Goal: Task Accomplishment & Management: Complete application form

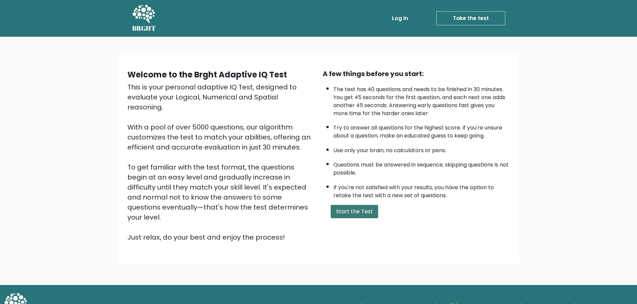
click at [350, 213] on button "Start the Test" at bounding box center [354, 211] width 47 height 13
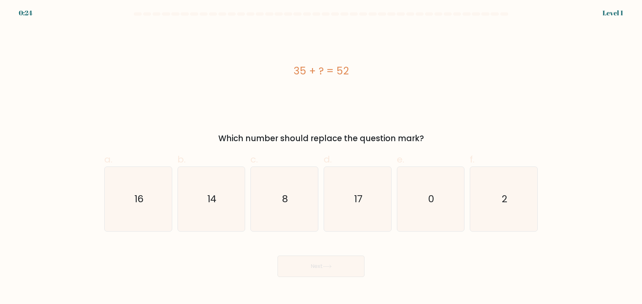
click at [390, 33] on div "35 + ? = 52" at bounding box center [320, 70] width 433 height 91
click at [355, 220] on icon "17" at bounding box center [357, 199] width 65 height 65
click at [321, 157] on input "d. 17" at bounding box center [321, 154] width 0 height 4
radio input "true"
click at [332, 260] on button "Next" at bounding box center [320, 266] width 87 height 21
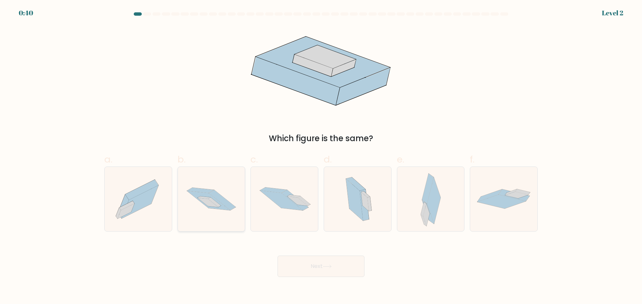
click at [208, 204] on icon at bounding box center [208, 202] width 21 height 9
click at [321, 157] on input "b." at bounding box center [321, 154] width 0 height 4
radio input "true"
click at [314, 263] on button "Next" at bounding box center [320, 266] width 87 height 21
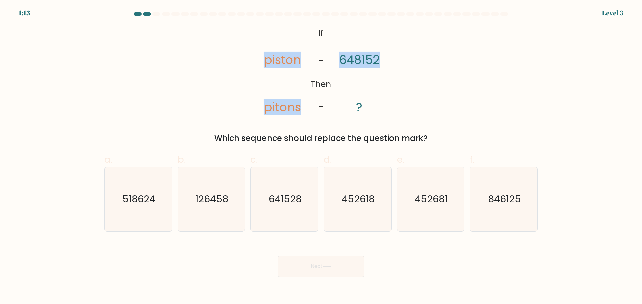
drag, startPoint x: 241, startPoint y: 37, endPoint x: 407, endPoint y: 84, distance: 172.7
click at [407, 84] on div "@import url('https://fonts.googleapis.com/css?family=Abril+Fatface:400,100,100i…" at bounding box center [320, 84] width 441 height 119
copy icon "piston pitons 648152"
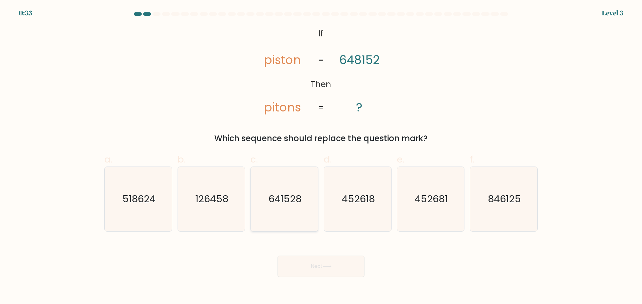
click at [298, 200] on text "641528" at bounding box center [284, 199] width 33 height 13
click at [321, 157] on input "c. 641528" at bounding box center [321, 154] width 0 height 4
radio input "true"
click at [331, 266] on icon at bounding box center [327, 267] width 9 height 4
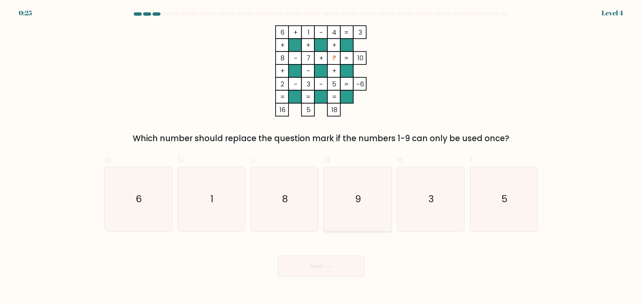
click at [362, 211] on icon "9" at bounding box center [357, 199] width 65 height 65
click at [321, 157] on input "d. 9" at bounding box center [321, 154] width 0 height 4
radio input "true"
click at [343, 275] on button "Next" at bounding box center [320, 266] width 87 height 21
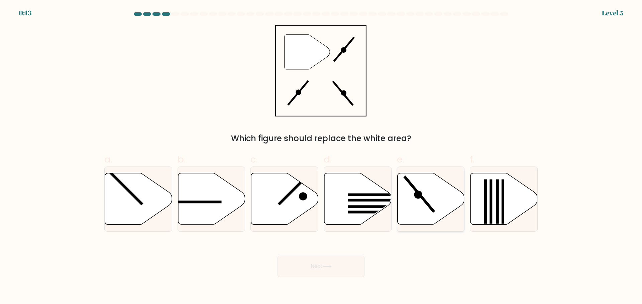
click at [408, 197] on icon at bounding box center [430, 198] width 67 height 51
click at [321, 157] on input "e." at bounding box center [321, 154] width 0 height 4
radio input "true"
click at [335, 264] on button "Next" at bounding box center [320, 266] width 87 height 21
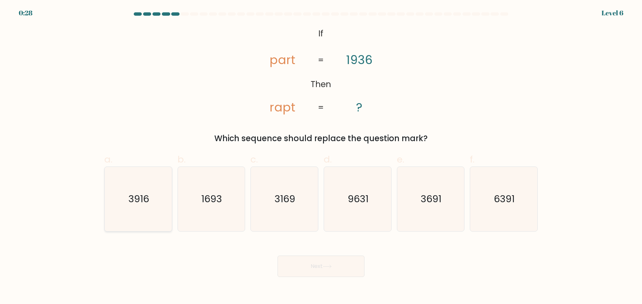
drag, startPoint x: 135, startPoint y: 211, endPoint x: 182, endPoint y: 220, distance: 48.3
click at [136, 211] on icon "3916" at bounding box center [138, 199] width 65 height 65
click at [321, 157] on input "a. 3916" at bounding box center [321, 154] width 0 height 4
radio input "true"
click at [325, 263] on button "Next" at bounding box center [320, 266] width 87 height 21
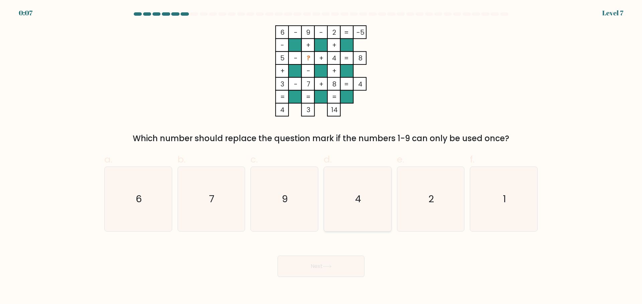
click at [365, 201] on icon "4" at bounding box center [357, 199] width 65 height 65
click at [321, 157] on input "d. 4" at bounding box center [321, 154] width 0 height 4
radio input "true"
click at [344, 267] on button "Next" at bounding box center [320, 266] width 87 height 21
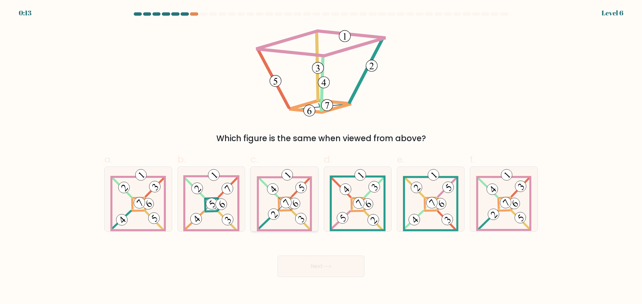
click at [268, 214] on 890 at bounding box center [274, 215] width 16 height 16
click at [321, 157] on input "c." at bounding box center [321, 154] width 0 height 4
radio input "true"
drag, startPoint x: 306, startPoint y: 268, endPoint x: 301, endPoint y: 238, distance: 31.1
click at [307, 268] on button "Next" at bounding box center [320, 266] width 87 height 21
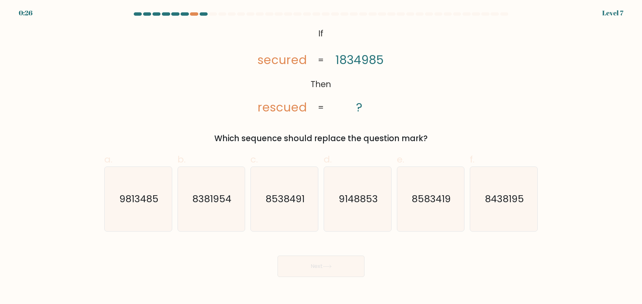
drag, startPoint x: 137, startPoint y: 204, endPoint x: 248, endPoint y: 221, distance: 112.7
click at [140, 204] on text "9813485" at bounding box center [138, 199] width 39 height 13
click at [137, 198] on text "9813485" at bounding box center [138, 199] width 39 height 13
click at [321, 157] on input "a. 9813485" at bounding box center [321, 154] width 0 height 4
radio input "true"
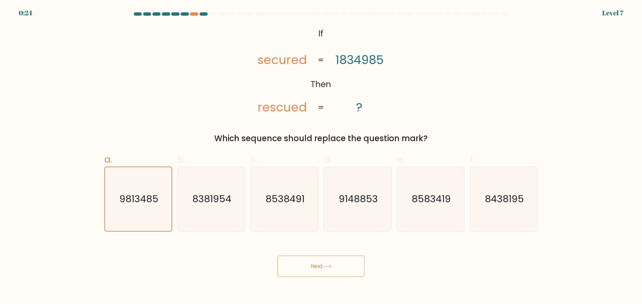
click at [320, 269] on button "Next" at bounding box center [320, 266] width 87 height 21
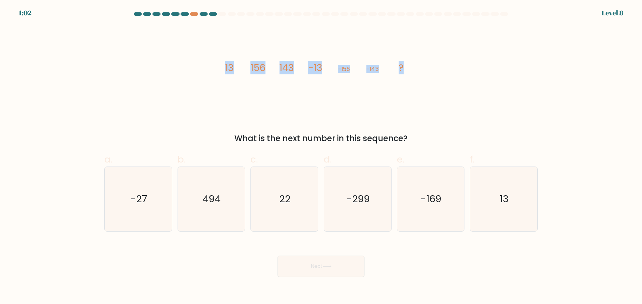
drag, startPoint x: 221, startPoint y: 65, endPoint x: 440, endPoint y: 74, distance: 219.1
click at [440, 74] on div "image/svg+xml 13 156 143 -13 -156 -143 ? What is the next number in this sequen…" at bounding box center [320, 84] width 441 height 119
drag, startPoint x: 238, startPoint y: 139, endPoint x: 428, endPoint y: 144, distance: 189.6
click at [428, 144] on div "What is the next number in this sequence?" at bounding box center [320, 139] width 425 height 12
click at [530, 201] on icon "13" at bounding box center [503, 199] width 65 height 65
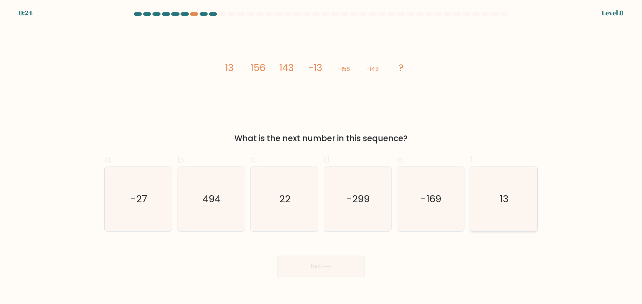
click at [321, 157] on input "f. 13" at bounding box center [321, 154] width 0 height 4
radio input "true"
click at [337, 265] on button "Next" at bounding box center [320, 266] width 87 height 21
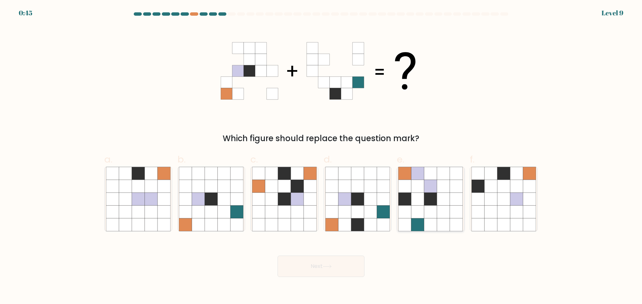
click at [432, 205] on icon at bounding box center [430, 199] width 13 height 13
click at [321, 157] on input "e." at bounding box center [321, 154] width 0 height 4
radio input "true"
click at [351, 272] on button "Next" at bounding box center [320, 266] width 87 height 21
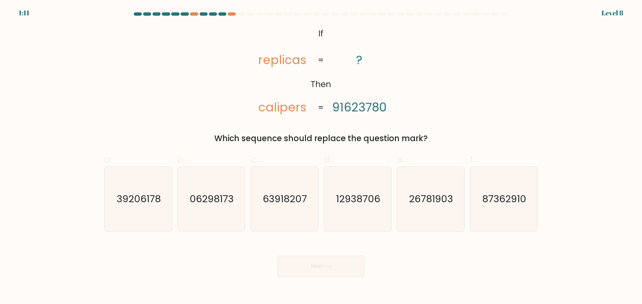
click at [336, 109] on tspan "91623780" at bounding box center [359, 107] width 54 height 16
drag, startPoint x: 342, startPoint y: 108, endPoint x: 337, endPoint y: 108, distance: 4.7
click at [341, 108] on tspan "91623780" at bounding box center [359, 107] width 54 height 16
drag, startPoint x: 334, startPoint y: 108, endPoint x: 337, endPoint y: 108, distance: 3.7
click at [337, 108] on tspan "91623780" at bounding box center [359, 107] width 54 height 16
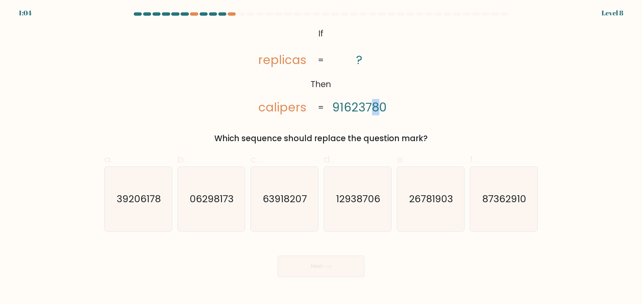
drag, startPoint x: 371, startPoint y: 109, endPoint x: 381, endPoint y: 111, distance: 9.5
click at [381, 111] on tspan "91623780" at bounding box center [359, 107] width 54 height 16
click at [375, 109] on tspan "91623780" at bounding box center [359, 107] width 54 height 16
click at [377, 109] on tspan "91623780" at bounding box center [359, 107] width 54 height 16
drag, startPoint x: 366, startPoint y: 109, endPoint x: 370, endPoint y: 109, distance: 4.0
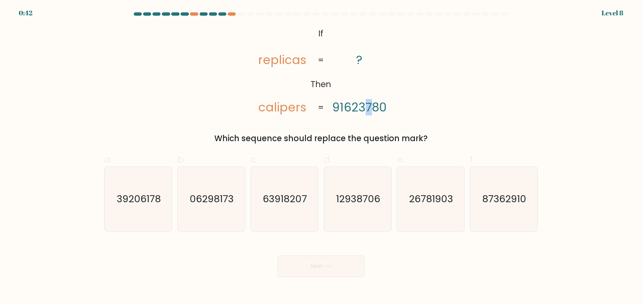
click at [370, 109] on tspan "91623780" at bounding box center [359, 107] width 54 height 16
click at [502, 204] on text "87362910" at bounding box center [504, 199] width 44 height 13
click at [321, 157] on input "f. 87362910" at bounding box center [321, 154] width 0 height 4
radio input "true"
click at [319, 270] on button "Next" at bounding box center [320, 266] width 87 height 21
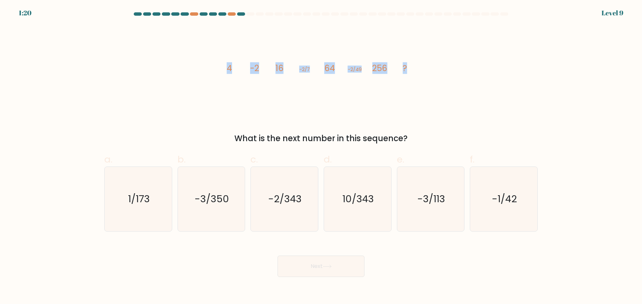
drag, startPoint x: 240, startPoint y: 70, endPoint x: 409, endPoint y: 67, distance: 169.8
click at [409, 67] on div "image/svg+xml 4 -2 16 -2/7 64 -2/49 256 ? What is the next number in this seque…" at bounding box center [320, 84] width 441 height 119
copy g "4 -2 16 -2/7 64 -2/49 256 ?"
drag, startPoint x: 233, startPoint y: 137, endPoint x: 431, endPoint y: 124, distance: 198.6
click at [431, 124] on div "image/svg+xml 4 -2 16 -2/7 64 -2/49 256 ? What is the next number in this seque…" at bounding box center [320, 84] width 441 height 119
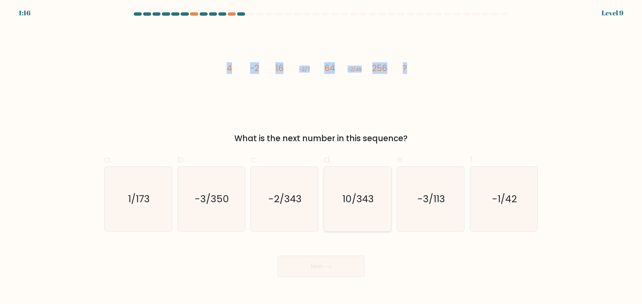
copy div "What is the next number in this sequence?"
click at [299, 197] on text "-2/343" at bounding box center [284, 199] width 33 height 13
click at [321, 157] on input "c. -2/343" at bounding box center [321, 154] width 0 height 4
radio input "true"
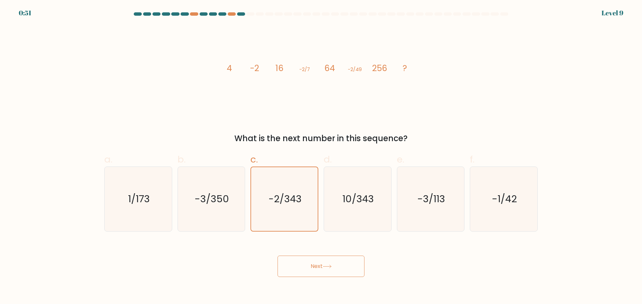
drag, startPoint x: 340, startPoint y: 269, endPoint x: 331, endPoint y: 266, distance: 9.7
click at [340, 269] on button "Next" at bounding box center [320, 266] width 87 height 21
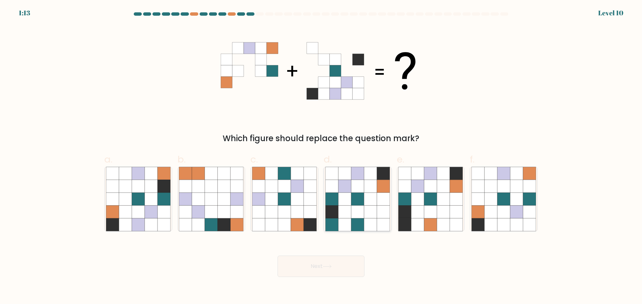
click at [337, 207] on icon at bounding box center [331, 212] width 13 height 13
click at [321, 157] on input "d." at bounding box center [321, 154] width 0 height 4
radio input "true"
click at [328, 267] on icon at bounding box center [327, 267] width 9 height 4
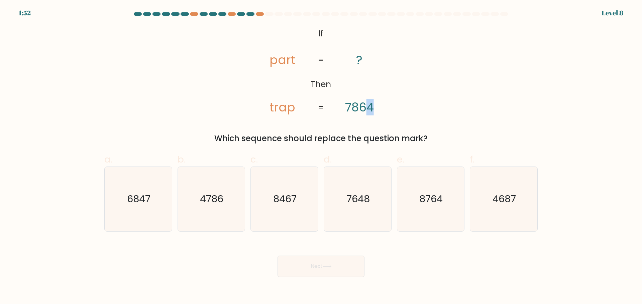
click at [376, 106] on icon "@import url('https://fonts.googleapis.com/css?family=Abril+Fatface:400,100,100i…" at bounding box center [321, 70] width 148 height 91
click at [496, 196] on text "4687" at bounding box center [504, 199] width 23 height 13
click at [321, 157] on input "f. 4687" at bounding box center [321, 154] width 0 height 4
radio input "true"
click at [340, 261] on button "Next" at bounding box center [320, 266] width 87 height 21
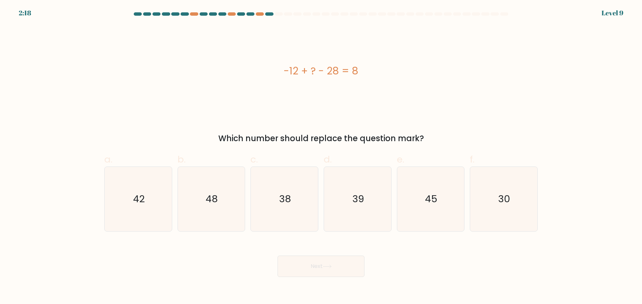
drag, startPoint x: 341, startPoint y: 75, endPoint x: 388, endPoint y: 72, distance: 46.9
click at [388, 72] on div "-12 + ? - 28 = 8" at bounding box center [320, 71] width 433 height 15
copy div "-12 + ? - 28 = 8"
click at [227, 203] on icon "48" at bounding box center [211, 199] width 65 height 65
click at [321, 157] on input "b. 48" at bounding box center [321, 154] width 0 height 4
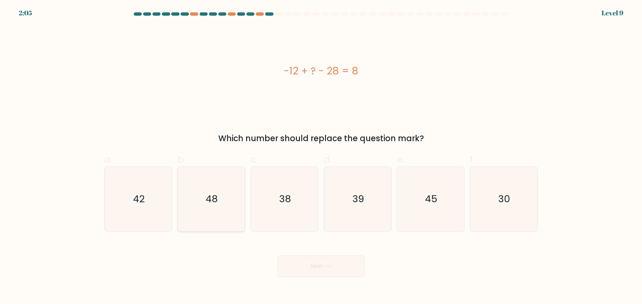
radio input "true"
click at [306, 265] on button "Next" at bounding box center [320, 266] width 87 height 21
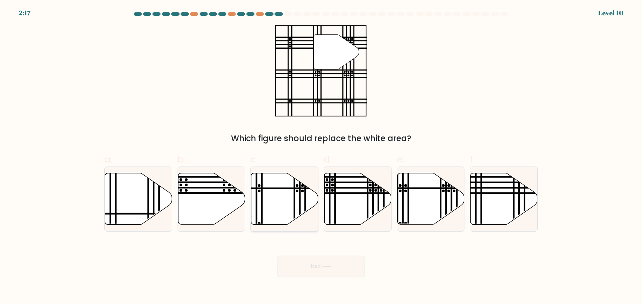
click at [282, 188] on icon at bounding box center [284, 198] width 67 height 51
click at [321, 157] on input "c." at bounding box center [321, 154] width 0 height 4
radio input "true"
click at [324, 273] on button "Next" at bounding box center [320, 266] width 87 height 21
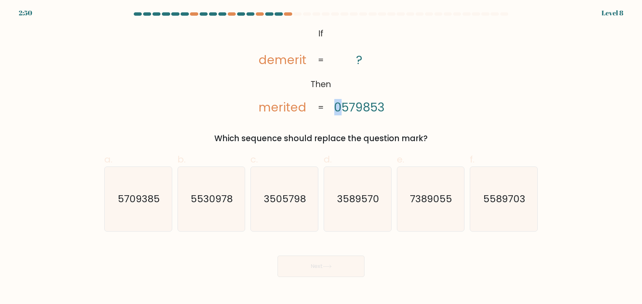
click at [339, 108] on tspan "0579853" at bounding box center [359, 107] width 50 height 16
drag, startPoint x: 300, startPoint y: 108, endPoint x: 313, endPoint y: 108, distance: 12.7
click at [313, 108] on icon "@import url('https://fonts.googleapis.com/css?family=Abril+Fatface:400,100,100i…" at bounding box center [321, 70] width 148 height 91
click at [380, 105] on tspan "0579853" at bounding box center [359, 107] width 50 height 16
drag, startPoint x: 378, startPoint y: 106, endPoint x: 387, endPoint y: 106, distance: 8.4
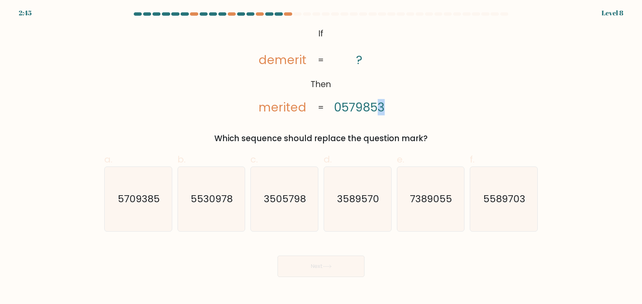
click at [387, 106] on icon "@import url('https://fonts.googleapis.com/css?family=Abril+Fatface:400,100,100i…" at bounding box center [321, 70] width 148 height 91
drag, startPoint x: 334, startPoint y: 107, endPoint x: 341, endPoint y: 107, distance: 6.7
click at [341, 107] on tspan "0579853" at bounding box center [359, 107] width 50 height 16
click at [284, 199] on text "3505798" at bounding box center [285, 199] width 42 height 13
click at [321, 157] on input "c. 3505798" at bounding box center [321, 154] width 0 height 4
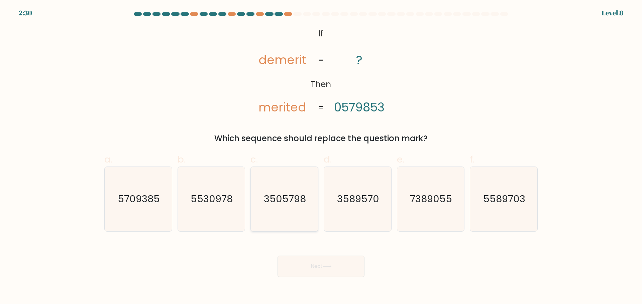
radio input "true"
click at [326, 271] on button "Next" at bounding box center [320, 266] width 87 height 21
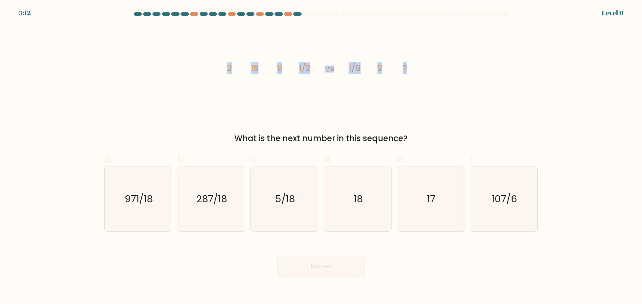
drag, startPoint x: 291, startPoint y: 63, endPoint x: 445, endPoint y: 56, distance: 154.2
click at [445, 56] on div "image/svg+xml 2 18 9 1/2 1/18 1/9 2 ? What is the next number in this sequence?" at bounding box center [320, 84] width 441 height 119
copy g "2 18 9 1/2 1/18 1/9 2 ?"
drag, startPoint x: 241, startPoint y: 137, endPoint x: 438, endPoint y: 135, distance: 196.2
click at [438, 135] on div "What is the next number in this sequence?" at bounding box center [320, 139] width 425 height 12
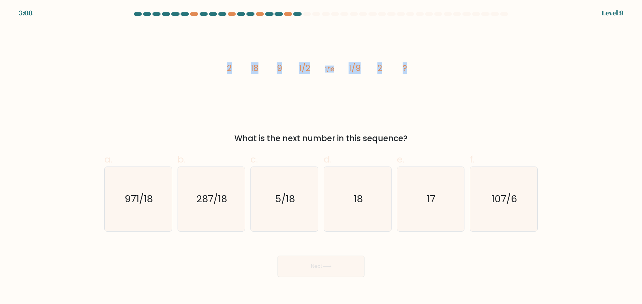
copy div "What is the next number in this sequence?"
click at [352, 204] on icon "18" at bounding box center [357, 199] width 65 height 65
click at [321, 157] on input "d. 18" at bounding box center [321, 154] width 0 height 4
radio input "true"
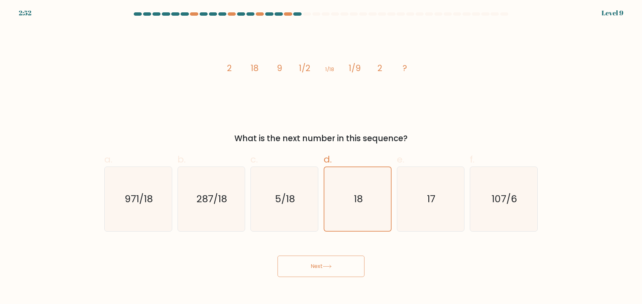
click at [327, 275] on button "Next" at bounding box center [320, 266] width 87 height 21
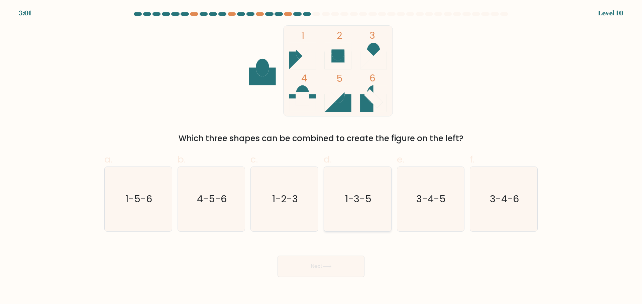
click at [353, 212] on icon "1-3-5" at bounding box center [357, 199] width 65 height 65
click at [321, 157] on input "d. 1-3-5" at bounding box center [321, 154] width 0 height 4
radio input "true"
click at [337, 266] on button "Next" at bounding box center [320, 266] width 87 height 21
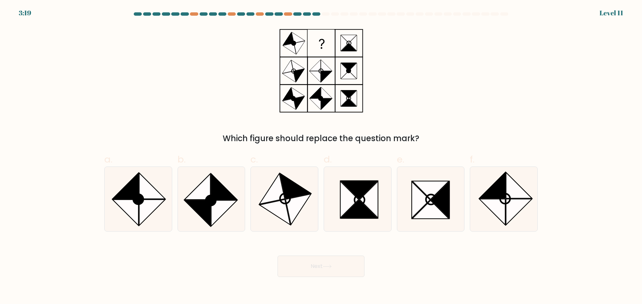
drag, startPoint x: 250, startPoint y: 133, endPoint x: 433, endPoint y: 130, distance: 182.9
click at [433, 130] on div "Which figure should replace the question mark?" at bounding box center [320, 84] width 441 height 119
drag, startPoint x: 219, startPoint y: 139, endPoint x: 424, endPoint y: 128, distance: 205.5
click at [424, 128] on div "Which figure should replace the question mark?" at bounding box center [320, 84] width 441 height 119
copy div "Which figure should replace the question mark?"
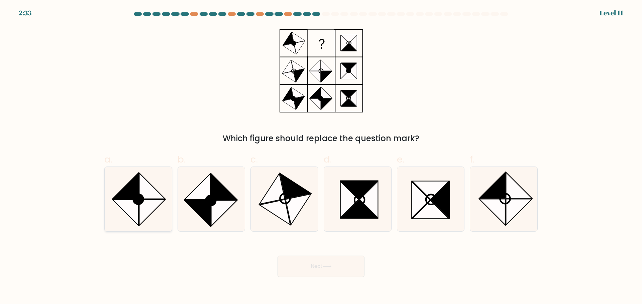
click at [138, 203] on circle at bounding box center [138, 199] width 14 height 14
click at [321, 157] on input "a." at bounding box center [321, 154] width 0 height 4
radio input "true"
click at [319, 269] on button "Next" at bounding box center [320, 266] width 87 height 21
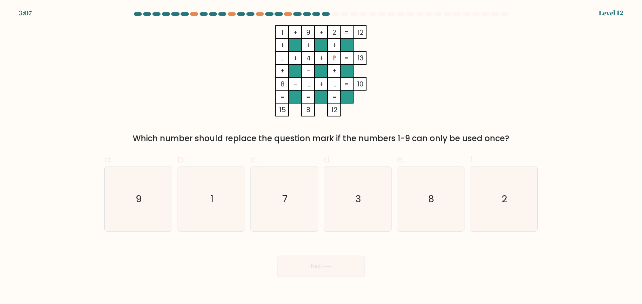
drag, startPoint x: 137, startPoint y: 135, endPoint x: 512, endPoint y: 144, distance: 375.1
click at [512, 144] on div "Which number should replace the question mark if the numbers 1-9 can only be us…" at bounding box center [320, 139] width 425 height 12
copy div "Which number should replace the question mark if the numbers 1-9 can only be us…"
click at [353, 209] on icon "3" at bounding box center [357, 199] width 65 height 65
click at [321, 157] on input "d. 3" at bounding box center [321, 154] width 0 height 4
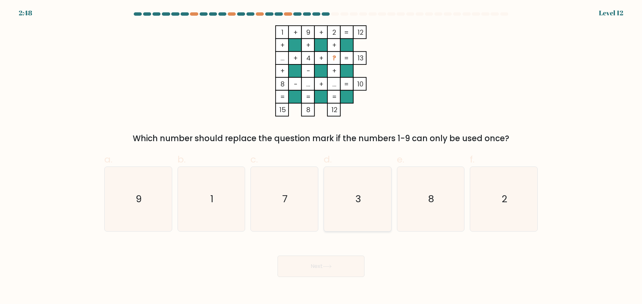
radio input "true"
drag, startPoint x: 333, startPoint y: 268, endPoint x: 332, endPoint y: 263, distance: 5.1
click at [332, 268] on icon at bounding box center [327, 267] width 9 height 4
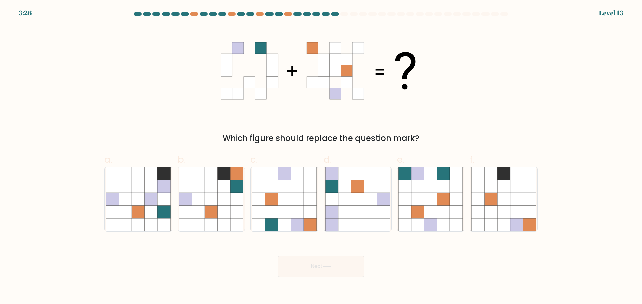
drag, startPoint x: 228, startPoint y: 142, endPoint x: 425, endPoint y: 132, distance: 197.8
click at [425, 132] on div "Which figure should replace the question mark?" at bounding box center [320, 84] width 441 height 119
copy div "Which figure should replace the question mark?"
click at [226, 200] on icon at bounding box center [224, 199] width 13 height 13
click at [321, 157] on input "b." at bounding box center [321, 154] width 0 height 4
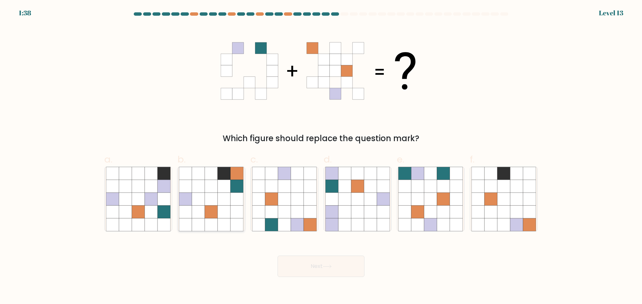
radio input "true"
click at [332, 261] on button "Next" at bounding box center [320, 266] width 87 height 21
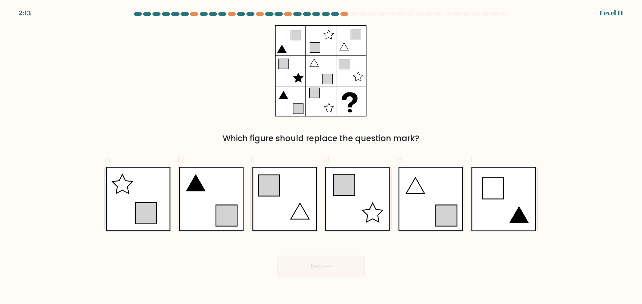
drag, startPoint x: 220, startPoint y: 141, endPoint x: 432, endPoint y: 130, distance: 211.5
click at [432, 130] on div "Which figure should replace the question mark?" at bounding box center [320, 84] width 441 height 119
copy div "Which figure should replace the question mark?"
click at [291, 201] on icon at bounding box center [284, 199] width 65 height 65
click at [321, 157] on input "c." at bounding box center [321, 154] width 0 height 4
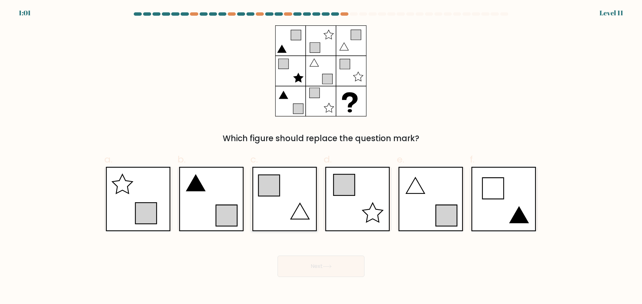
radio input "true"
click at [327, 265] on icon at bounding box center [327, 267] width 9 height 4
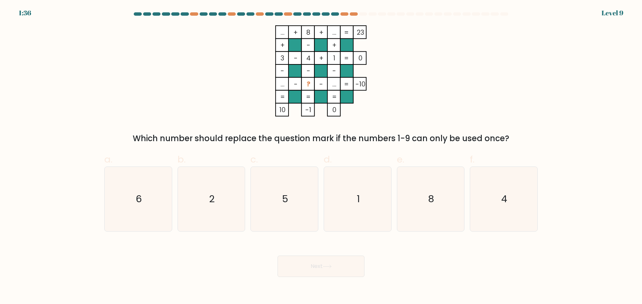
drag, startPoint x: 137, startPoint y: 138, endPoint x: 519, endPoint y: 130, distance: 381.5
click at [519, 130] on div "... + 8 + ... 23 + - + 3 - 4 + 1 0 - - - ... - ? - ... = -10 = = = = 10 -1 0 = …" at bounding box center [320, 84] width 441 height 119
click at [280, 83] on tspan "..." at bounding box center [282, 84] width 4 height 9
click at [280, 200] on icon "5" at bounding box center [284, 199] width 65 height 65
click at [321, 157] on input "c. 5" at bounding box center [321, 154] width 0 height 4
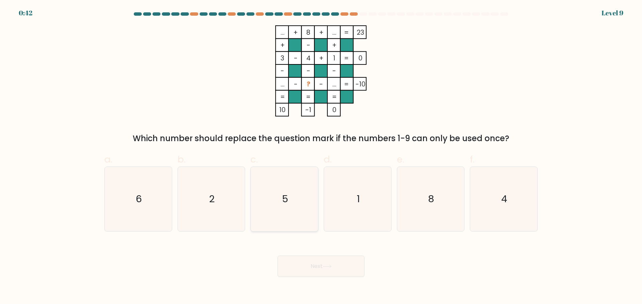
radio input "true"
click at [320, 272] on button "Next" at bounding box center [320, 266] width 87 height 21
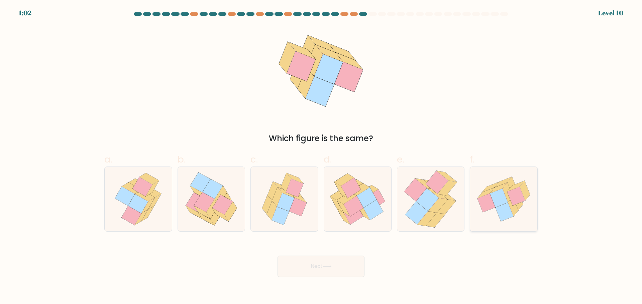
click at [497, 198] on icon at bounding box center [499, 198] width 18 height 19
click at [321, 157] on input "f." at bounding box center [321, 154] width 0 height 4
radio input "true"
click at [331, 267] on icon at bounding box center [327, 267] width 9 height 4
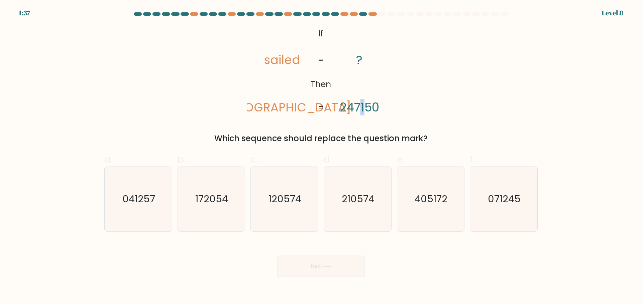
drag, startPoint x: 361, startPoint y: 108, endPoint x: 365, endPoint y: 107, distance: 3.5
click at [365, 107] on tspan "247150" at bounding box center [359, 107] width 39 height 16
drag, startPoint x: 375, startPoint y: 106, endPoint x: 383, endPoint y: 105, distance: 8.7
click at [383, 105] on icon "@import url('https://fonts.googleapis.com/css?family=Abril+Fatface:400,100,100i…" at bounding box center [321, 70] width 148 height 91
drag, startPoint x: 346, startPoint y: 110, endPoint x: 352, endPoint y: 109, distance: 5.8
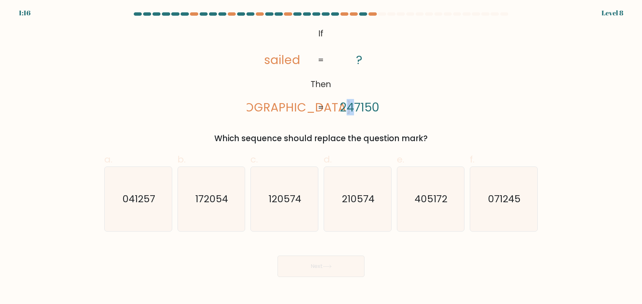
click at [352, 109] on tspan "247150" at bounding box center [359, 107] width 39 height 16
drag, startPoint x: 126, startPoint y: 205, endPoint x: 129, endPoint y: 207, distance: 3.6
click at [125, 205] on text "041257" at bounding box center [138, 199] width 33 height 13
click at [321, 157] on input "a. 041257" at bounding box center [321, 154] width 0 height 4
radio input "true"
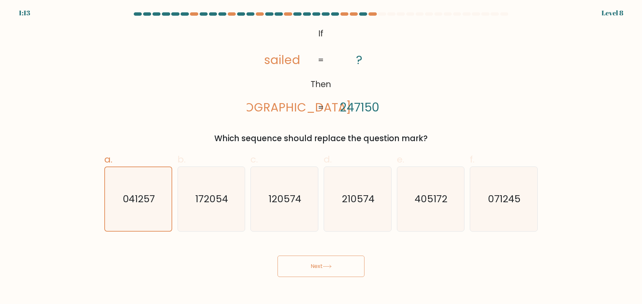
click at [317, 265] on button "Next" at bounding box center [320, 266] width 87 height 21
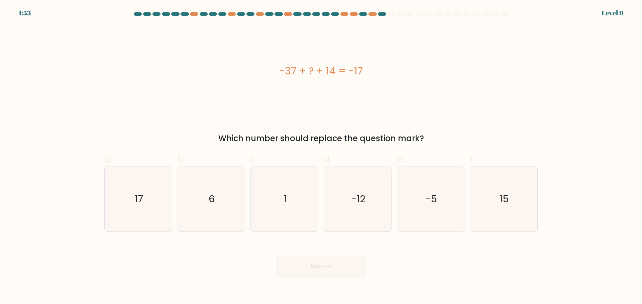
drag, startPoint x: 269, startPoint y: 67, endPoint x: 390, endPoint y: 71, distance: 121.4
click at [390, 71] on div "-37 + ? + 14 = -17" at bounding box center [320, 71] width 433 height 15
drag, startPoint x: 218, startPoint y: 137, endPoint x: 437, endPoint y: 127, distance: 219.5
click at [437, 127] on div "-37 + ? + 14 = -17 Which number should replace the question mark?" at bounding box center [320, 84] width 441 height 119
click at [213, 203] on text "6" at bounding box center [212, 199] width 6 height 13
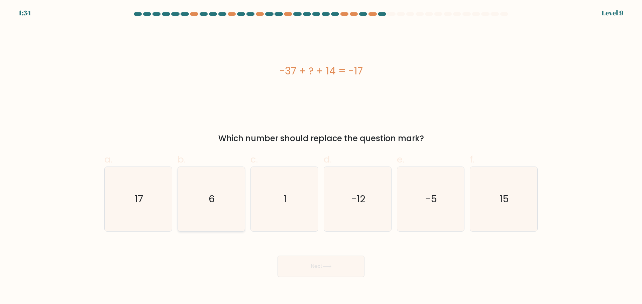
click at [321, 157] on input "b. 6" at bounding box center [321, 154] width 0 height 4
radio input "true"
click at [341, 276] on button "Next" at bounding box center [320, 266] width 87 height 21
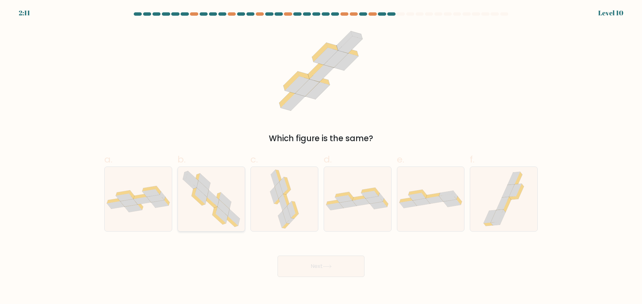
click at [233, 215] on icon at bounding box center [234, 218] width 12 height 16
click at [321, 157] on input "b." at bounding box center [321, 154] width 0 height 4
radio input "true"
click at [323, 268] on button "Next" at bounding box center [320, 266] width 87 height 21
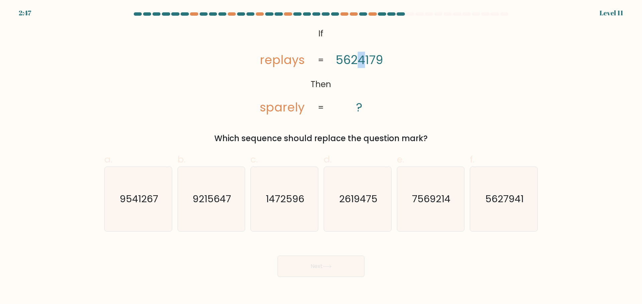
drag, startPoint x: 359, startPoint y: 60, endPoint x: 365, endPoint y: 61, distance: 5.5
click at [365, 61] on tspan "5624179" at bounding box center [359, 60] width 47 height 16
drag, startPoint x: 299, startPoint y: 60, endPoint x: 309, endPoint y: 60, distance: 10.0
click at [309, 60] on icon "@import url('https://fonts.googleapis.com/css?family=Abril+Fatface:400,100,100i…" at bounding box center [321, 70] width 148 height 91
drag, startPoint x: 351, startPoint y: 61, endPoint x: 358, endPoint y: 62, distance: 7.8
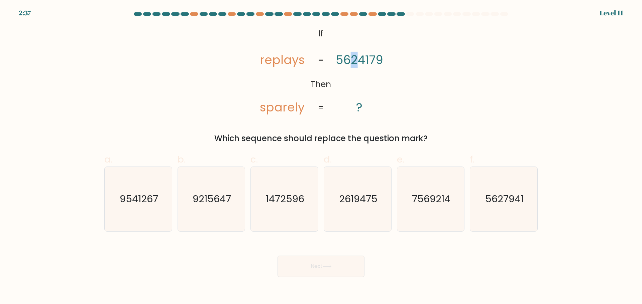
click at [358, 62] on tspan "5624179" at bounding box center [359, 60] width 47 height 16
click at [230, 197] on text "9215647" at bounding box center [212, 199] width 38 height 13
click at [321, 157] on input "b. 9215647" at bounding box center [321, 154] width 0 height 4
radio input "true"
click at [303, 269] on button "Next" at bounding box center [320, 266] width 87 height 21
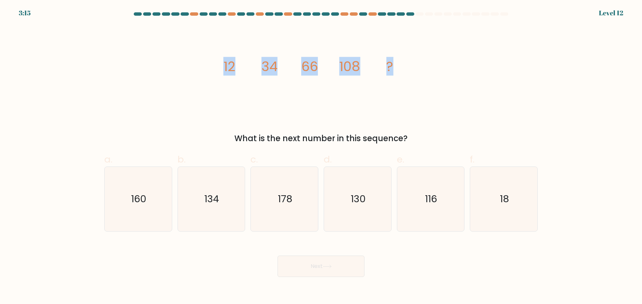
drag, startPoint x: 291, startPoint y: 68, endPoint x: 442, endPoint y: 71, distance: 150.4
click at [442, 71] on div "image/svg+xml 12 34 66 108 ? What is the next number in this sequence?" at bounding box center [320, 84] width 441 height 119
drag, startPoint x: 231, startPoint y: 131, endPoint x: 431, endPoint y: 139, distance: 200.4
click at [431, 139] on div "image/svg+xml 12 34 66 108 ? What is the next number in this sequence?" at bounding box center [320, 84] width 441 height 119
click at [146, 209] on icon "160" at bounding box center [138, 199] width 65 height 65
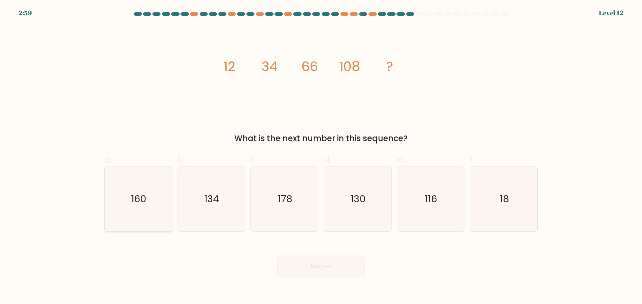
click at [321, 157] on input "a. 160" at bounding box center [321, 154] width 0 height 4
radio input "true"
click at [331, 268] on icon at bounding box center [327, 266] width 8 height 3
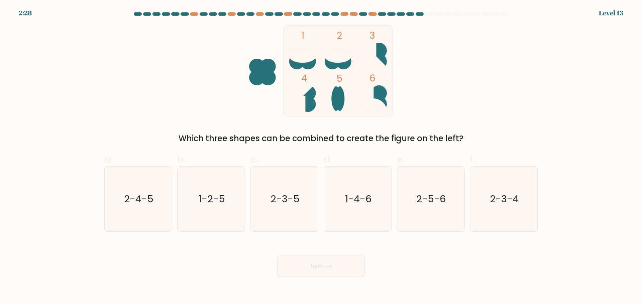
drag, startPoint x: 184, startPoint y: 140, endPoint x: 483, endPoint y: 139, distance: 298.5
click at [483, 139] on div "Which three shapes can be combined to create the figure on the left?" at bounding box center [320, 139] width 425 height 12
click at [225, 208] on icon "1-2-5" at bounding box center [211, 199] width 65 height 65
click at [321, 157] on input "b. 1-2-5" at bounding box center [321, 154] width 0 height 4
radio input "true"
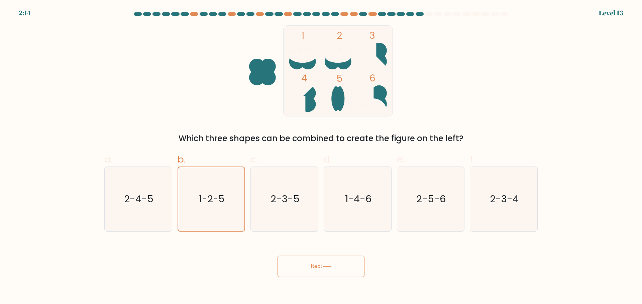
click at [316, 268] on button "Next" at bounding box center [320, 266] width 87 height 21
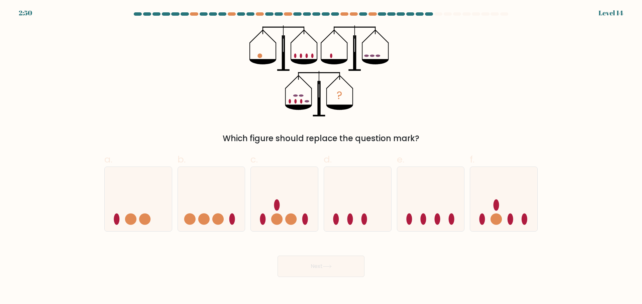
drag, startPoint x: 299, startPoint y: 136, endPoint x: 423, endPoint y: 129, distance: 124.2
click at [423, 129] on div "? Which figure should replace the question mark?" at bounding box center [320, 84] width 441 height 119
click at [494, 221] on circle at bounding box center [495, 219] width 11 height 11
click at [321, 157] on input "f." at bounding box center [321, 154] width 0 height 4
radio input "true"
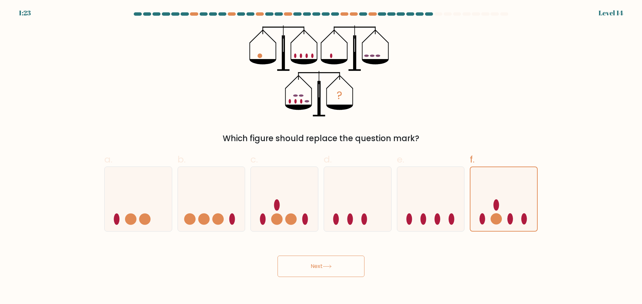
click at [319, 272] on button "Next" at bounding box center [320, 266] width 87 height 21
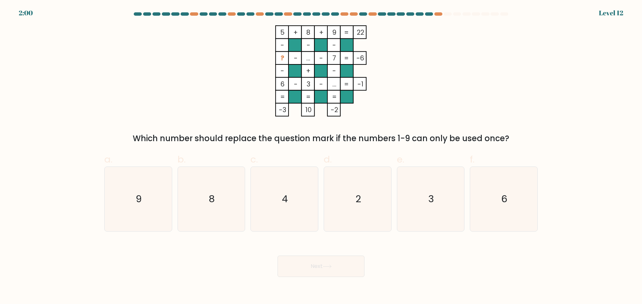
drag, startPoint x: 135, startPoint y: 136, endPoint x: 522, endPoint y: 135, distance: 387.4
click at [522, 135] on div "Which number should replace the question mark if the numbers 1-9 can only be us…" at bounding box center [320, 139] width 425 height 12
click at [357, 204] on text "2" at bounding box center [358, 199] width 6 height 13
click at [321, 157] on input "d. 2" at bounding box center [321, 154] width 0 height 4
radio input "true"
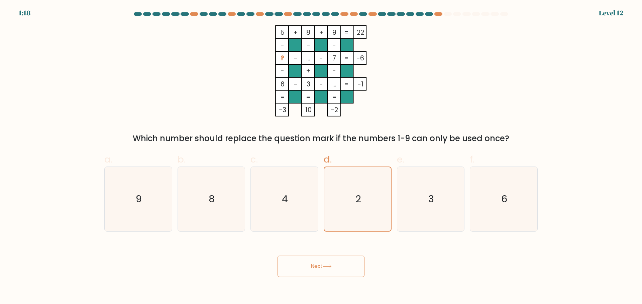
drag, startPoint x: 328, startPoint y: 268, endPoint x: 320, endPoint y: 263, distance: 9.7
click at [328, 267] on icon at bounding box center [327, 267] width 9 height 4
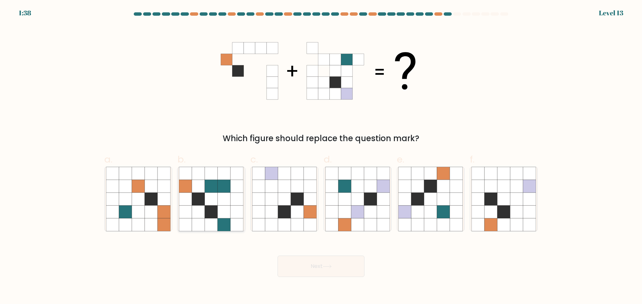
click at [209, 210] on icon at bounding box center [211, 212] width 13 height 13
click at [321, 157] on input "b." at bounding box center [321, 154] width 0 height 4
radio input "true"
click at [321, 277] on button "Next" at bounding box center [320, 266] width 87 height 21
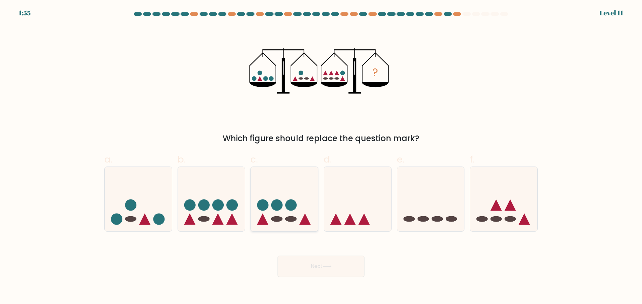
drag, startPoint x: 282, startPoint y: 191, endPoint x: 308, endPoint y: 214, distance: 34.6
click at [284, 191] on icon at bounding box center [284, 198] width 67 height 55
click at [321, 157] on input "c." at bounding box center [321, 154] width 0 height 4
radio input "true"
click at [327, 263] on button "Next" at bounding box center [320, 266] width 87 height 21
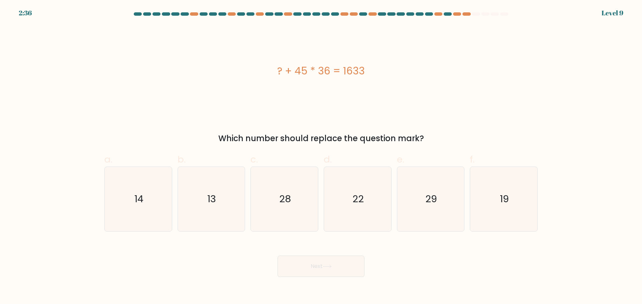
drag, startPoint x: 252, startPoint y: 69, endPoint x: 424, endPoint y: 69, distance: 171.5
click at [424, 69] on div "? + 45 * 36 = 1633" at bounding box center [320, 71] width 433 height 15
drag, startPoint x: 211, startPoint y: 134, endPoint x: 437, endPoint y: 136, distance: 225.6
click at [437, 136] on div "Which number should replace the question mark?" at bounding box center [320, 139] width 425 height 12
click at [204, 211] on icon "13" at bounding box center [211, 199] width 65 height 65
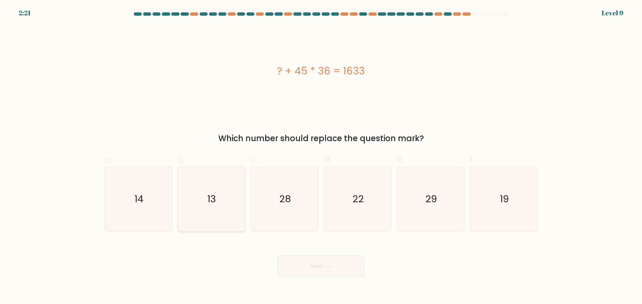
click at [321, 157] on input "b. 13" at bounding box center [321, 154] width 0 height 4
radio input "true"
click at [314, 272] on button "Next" at bounding box center [320, 266] width 87 height 21
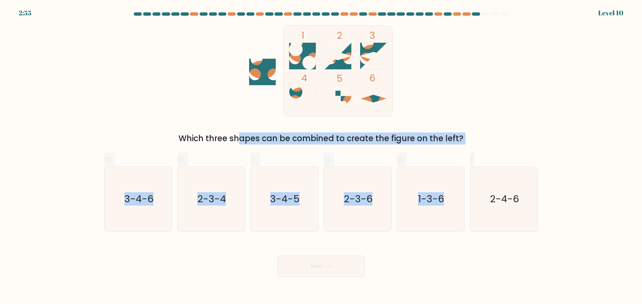
drag, startPoint x: 172, startPoint y: 138, endPoint x: 500, endPoint y: 147, distance: 327.7
click at [500, 147] on form at bounding box center [321, 144] width 642 height 265
click at [472, 137] on div "Which three shapes can be combined to create the figure on the left?" at bounding box center [320, 139] width 425 height 12
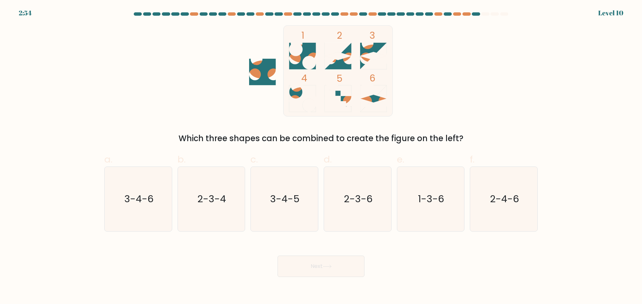
drag, startPoint x: 462, startPoint y: 138, endPoint x: 173, endPoint y: 144, distance: 288.5
click at [174, 144] on div "Which three shapes can be combined to create the figure on the left?" at bounding box center [320, 139] width 425 height 12
click at [508, 210] on icon "2-4-6" at bounding box center [503, 199] width 65 height 65
click at [321, 157] on input "f. 2-4-6" at bounding box center [321, 154] width 0 height 4
radio input "true"
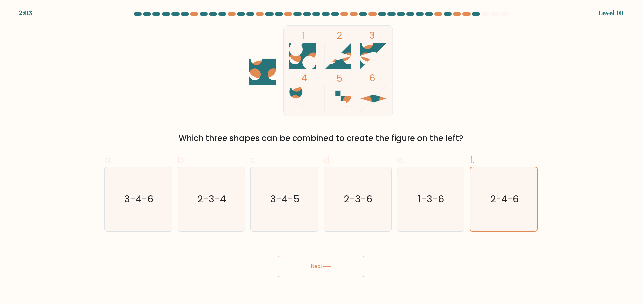
click at [292, 278] on body "2:03 Level 10" at bounding box center [321, 152] width 642 height 304
click at [308, 273] on button "Next" at bounding box center [320, 266] width 87 height 21
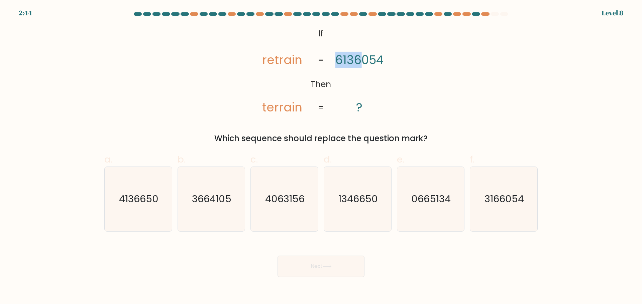
drag, startPoint x: 335, startPoint y: 62, endPoint x: 359, endPoint y: 63, distance: 24.4
click at [359, 63] on icon "@import url('https://fonts.googleapis.com/css?family=Abril+Fatface:400,100,100i…" at bounding box center [321, 70] width 148 height 91
click at [359, 68] on div at bounding box center [359, 68] width 0 height 0
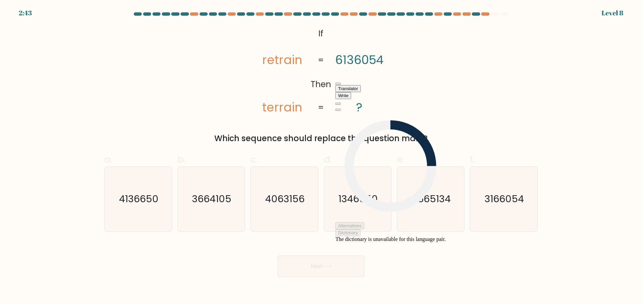
click at [409, 59] on div "@import url('https://fonts.googleapis.com/css?family=Abril+Fatface:400,100,100i…" at bounding box center [320, 84] width 441 height 119
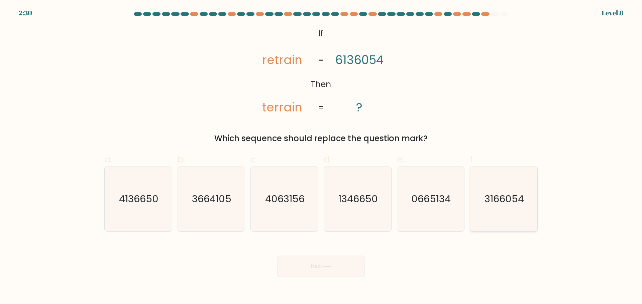
click at [496, 204] on text "3166054" at bounding box center [504, 199] width 39 height 13
click at [321, 157] on input "f. 3166054" at bounding box center [321, 154] width 0 height 4
radio input "true"
click at [303, 270] on button "Next" at bounding box center [320, 266] width 87 height 21
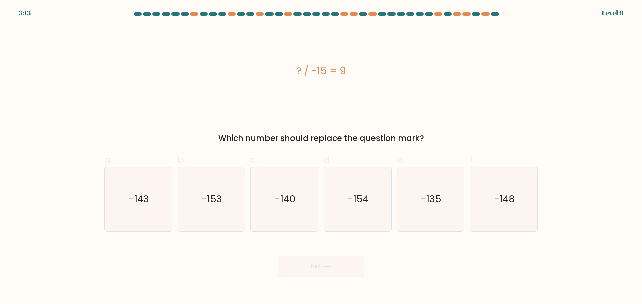
drag, startPoint x: 372, startPoint y: 78, endPoint x: 393, endPoint y: 79, distance: 21.1
click at [393, 79] on div "? / -15 = 9" at bounding box center [320, 71] width 433 height 15
drag, startPoint x: 215, startPoint y: 132, endPoint x: 442, endPoint y: 119, distance: 227.3
click at [442, 119] on div "? / -15 = 9 Which number should replace the question mark?" at bounding box center [320, 84] width 441 height 119
click at [434, 211] on icon "-135" at bounding box center [430, 199] width 65 height 65
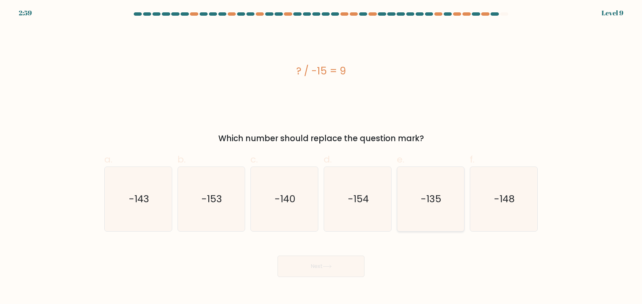
click at [321, 157] on input "e. -135" at bounding box center [321, 154] width 0 height 4
radio input "true"
click at [327, 270] on button "Next" at bounding box center [320, 266] width 87 height 21
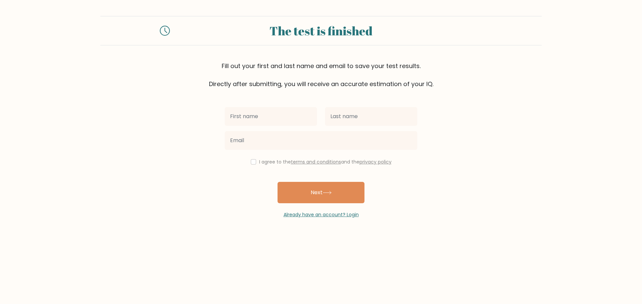
click at [272, 112] on input "text" at bounding box center [271, 116] width 92 height 19
type input "[PERSON_NAME]"
type input "Dejan"
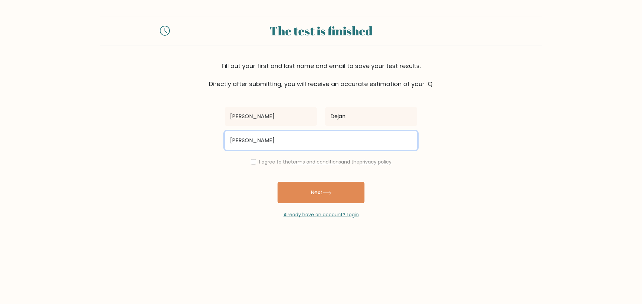
type input "[EMAIL_ADDRESS][DOMAIN_NAME]"
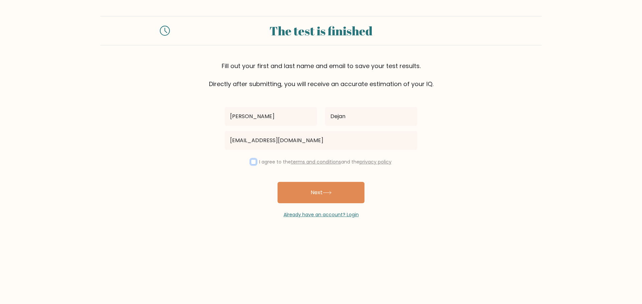
click at [253, 162] on input "checkbox" at bounding box center [253, 161] width 5 height 5
checkbox input "true"
click at [324, 205] on div "Already have an account? Login" at bounding box center [321, 211] width 193 height 15
click at [326, 196] on button "Next" at bounding box center [320, 192] width 87 height 21
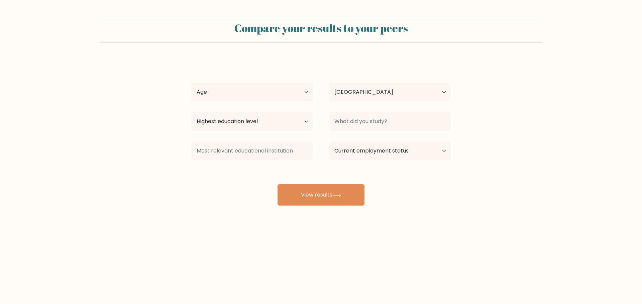
select select "PH"
click at [278, 91] on select "Age Under 18 years old 18-24 years old 25-34 years old 35-44 years old 45-54 ye…" at bounding box center [252, 92] width 122 height 19
select select "25_34"
click at [191, 83] on select "Age Under 18 years old 18-24 years old 25-34 years old 35-44 years old 45-54 ye…" at bounding box center [252, 92] width 122 height 19
click at [248, 127] on select "Highest education level No schooling Primary Lower Secondary Upper Secondary Oc…" at bounding box center [252, 121] width 122 height 19
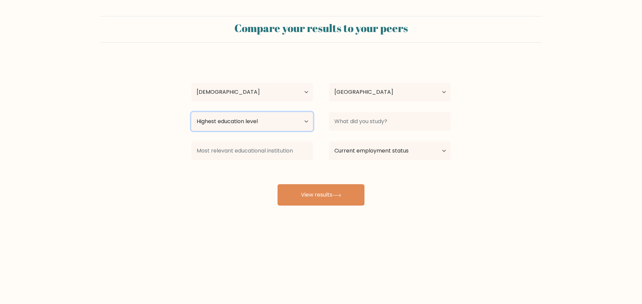
select select "bachelors_degree"
click at [191, 112] on select "Highest education level No schooling Primary Lower Secondary Upper Secondary Oc…" at bounding box center [252, 121] width 122 height 19
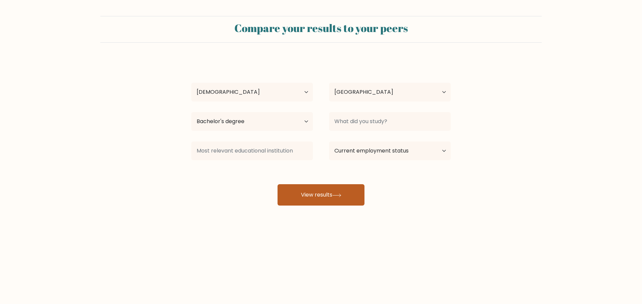
click at [328, 194] on button "View results" at bounding box center [320, 195] width 87 height 21
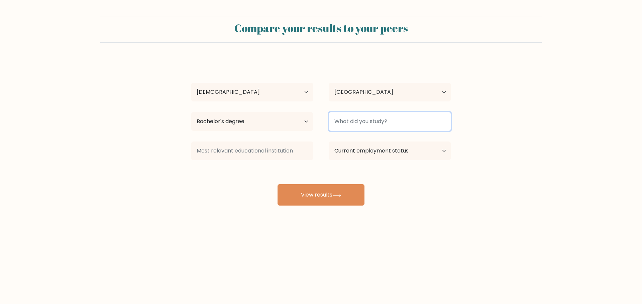
click at [368, 114] on input at bounding box center [390, 121] width 122 height 19
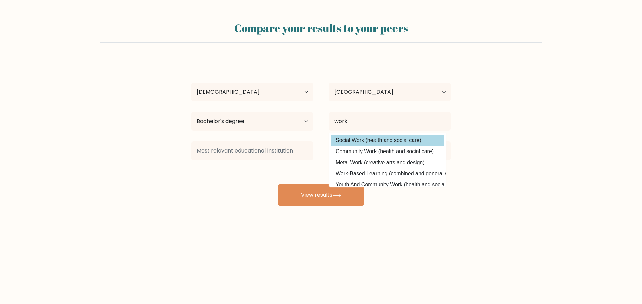
click at [349, 143] on option "Social Work (health and social care)" at bounding box center [388, 140] width 114 height 11
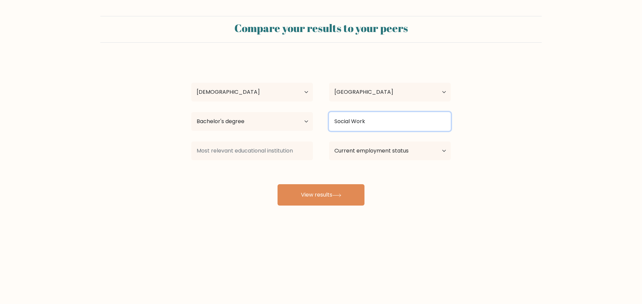
click at [366, 128] on input "Social Work" at bounding box center [390, 121] width 122 height 19
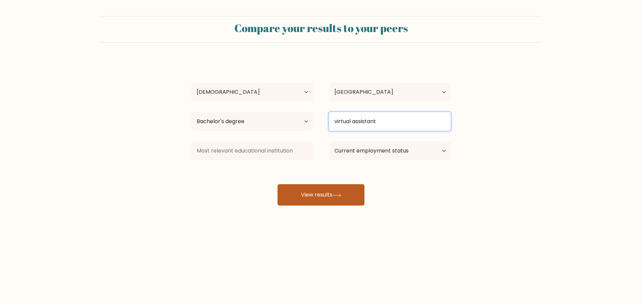
type input "virtual assistant"
click at [319, 190] on button "View results" at bounding box center [320, 195] width 87 height 21
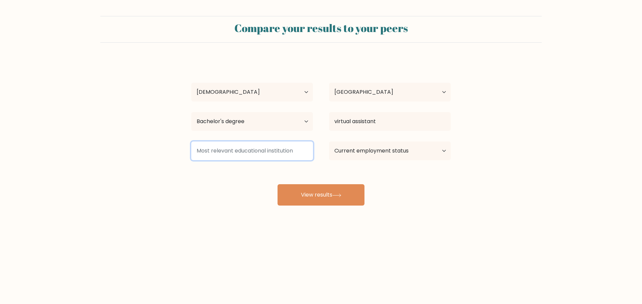
click at [259, 152] on input at bounding box center [252, 151] width 122 height 19
click at [279, 148] on input at bounding box center [252, 151] width 122 height 19
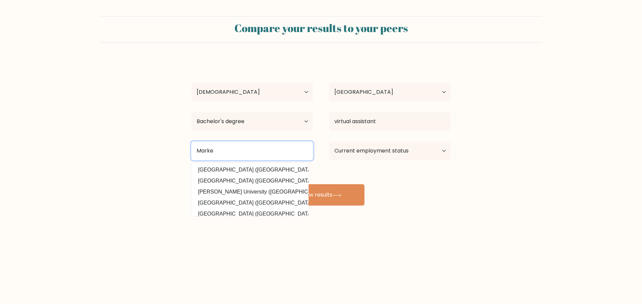
type input "Market"
type input "holy cross"
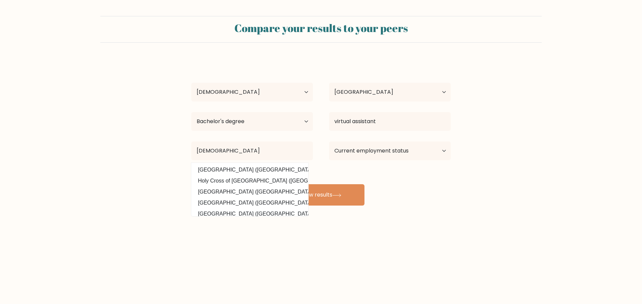
click at [256, 177] on div "James Dejan Age Under 18 years old 18-24 years old 25-34 years old 35-44 years …" at bounding box center [320, 132] width 267 height 147
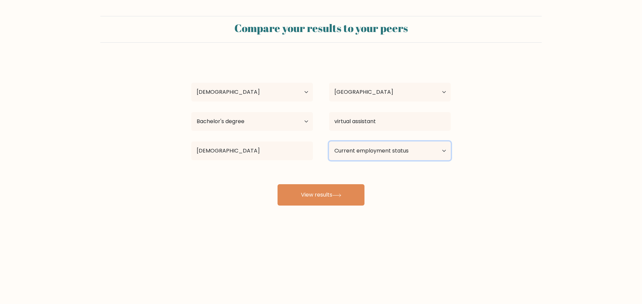
click at [388, 148] on select "Current employment status Employed Student Retired Other / prefer not to answer" at bounding box center [390, 151] width 122 height 19
select select "other"
click at [329, 142] on select "Current employment status Employed Student Retired Other / prefer not to answer" at bounding box center [390, 151] width 122 height 19
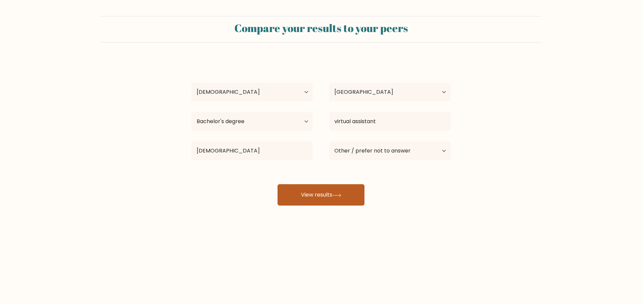
click at [329, 201] on button "View results" at bounding box center [320, 195] width 87 height 21
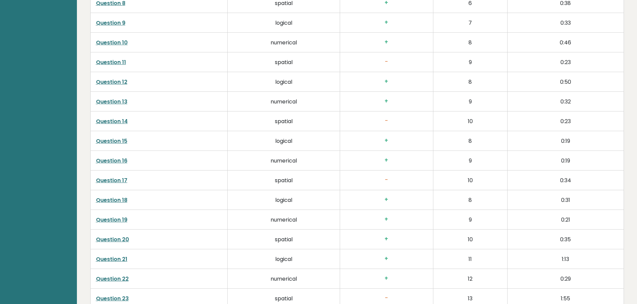
scroll to position [1270, 0]
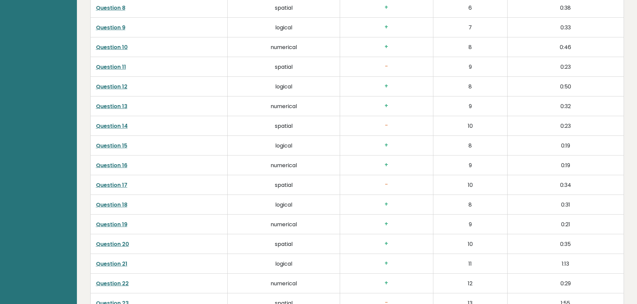
click at [386, 186] on h3 "-" at bounding box center [386, 184] width 82 height 7
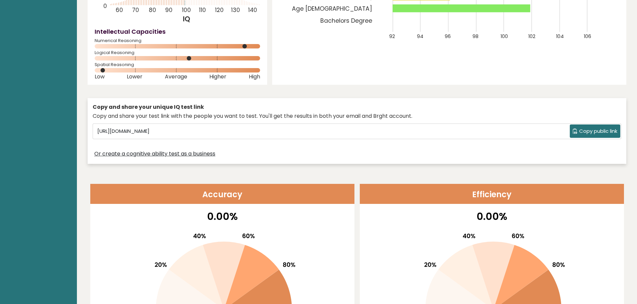
scroll to position [0, 0]
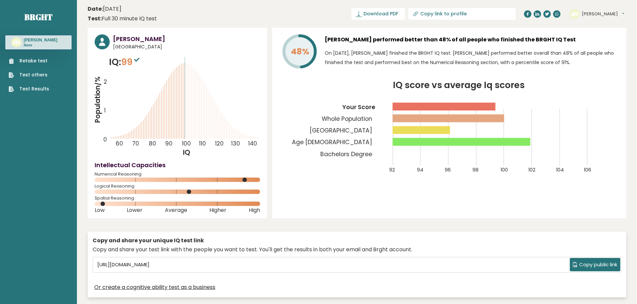
click at [594, 11] on button "[PERSON_NAME]" at bounding box center [603, 14] width 42 height 7
click at [126, 44] on span "Philippines" at bounding box center [186, 46] width 147 height 7
click at [130, 36] on h3 "James Dejan" at bounding box center [186, 38] width 147 height 9
click at [96, 42] on circle at bounding box center [102, 41] width 15 height 15
click at [103, 42] on icon at bounding box center [102, 42] width 6 height 8
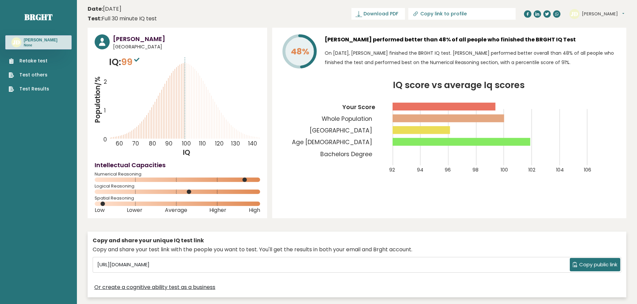
click at [598, 16] on button "[PERSON_NAME]" at bounding box center [603, 14] width 42 height 7
click at [35, 42] on h3 "James Dejan" at bounding box center [41, 39] width 34 height 5
click at [591, 12] on button "[PERSON_NAME]" at bounding box center [603, 14] width 42 height 7
click at [593, 34] on link "Profile" at bounding box center [599, 33] width 34 height 9
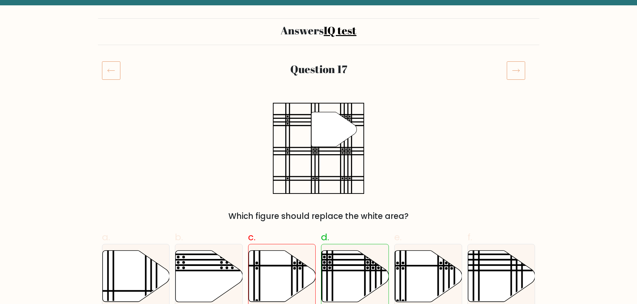
scroll to position [100, 0]
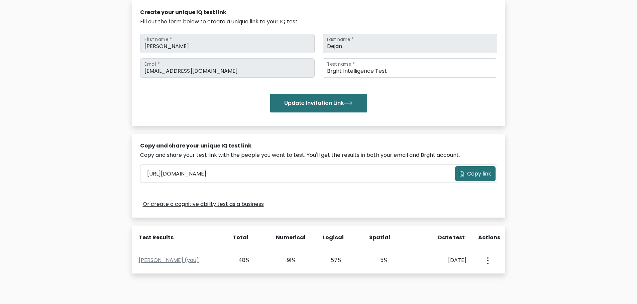
scroll to position [100, 0]
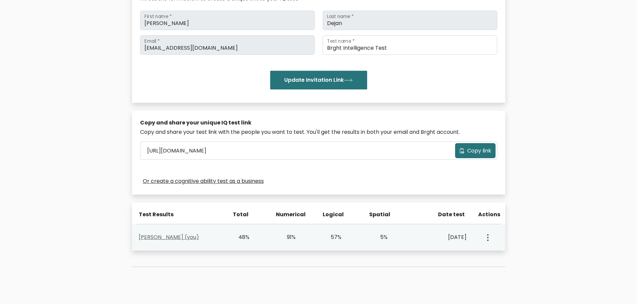
click at [181, 238] on link "[PERSON_NAME] (you)" at bounding box center [169, 238] width 60 height 8
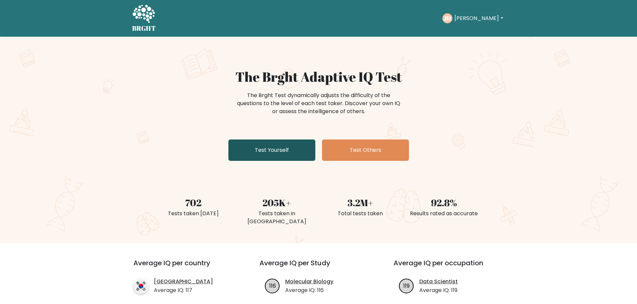
click at [291, 154] on link "Test Yourself" at bounding box center [271, 150] width 87 height 21
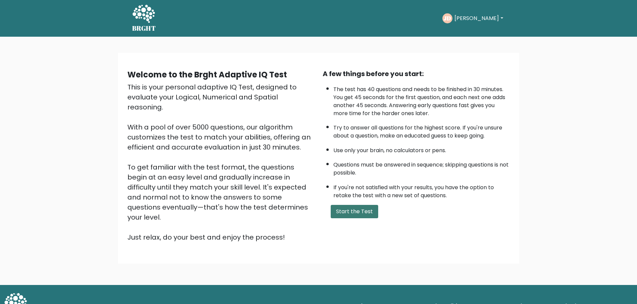
click at [352, 218] on button "Start the Test" at bounding box center [354, 211] width 47 height 13
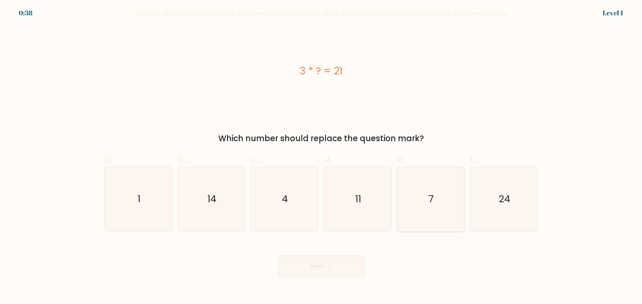
click at [436, 194] on icon "7" at bounding box center [430, 199] width 65 height 65
click at [321, 157] on input "e. 7" at bounding box center [321, 154] width 0 height 4
radio input "true"
drag, startPoint x: 338, startPoint y: 265, endPoint x: 338, endPoint y: 260, distance: 4.7
click at [338, 265] on button "Next" at bounding box center [320, 266] width 87 height 21
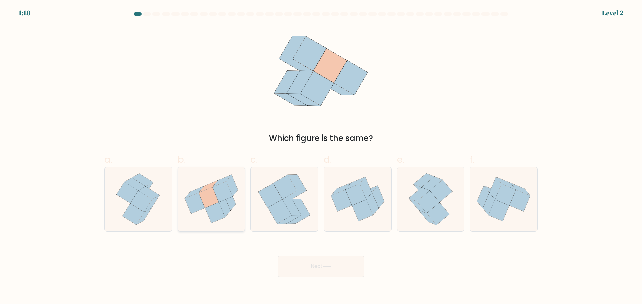
click at [229, 205] on icon at bounding box center [229, 200] width 11 height 22
click at [321, 157] on input "b." at bounding box center [321, 154] width 0 height 4
radio input "true"
click at [293, 261] on button "Next" at bounding box center [320, 266] width 87 height 21
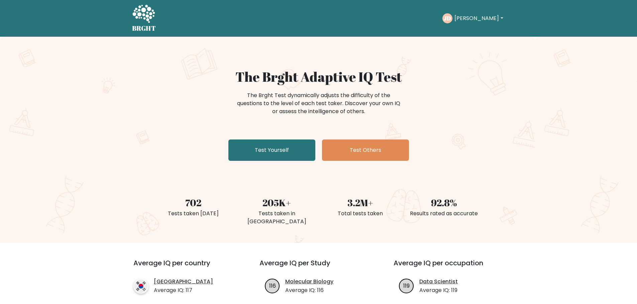
click at [271, 164] on div "The Brght Adaptive IQ Test The Brght Test dynamically adjusts the difficulty of…" at bounding box center [318, 140] width 637 height 207
click at [273, 152] on link "Test Yourself" at bounding box center [271, 150] width 87 height 21
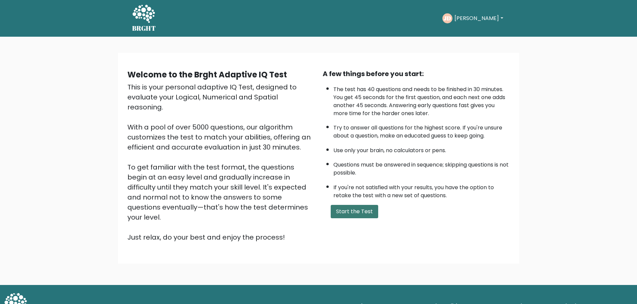
click at [350, 218] on button "Start the Test" at bounding box center [354, 211] width 47 height 13
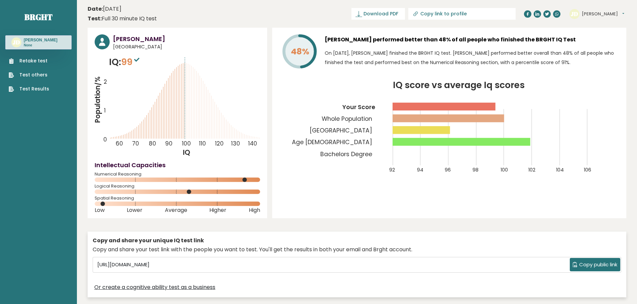
click at [594, 13] on button "[PERSON_NAME]" at bounding box center [603, 14] width 42 height 7
click at [590, 26] on link "Dashboard" at bounding box center [599, 24] width 34 height 9
